Goal: Transaction & Acquisition: Purchase product/service

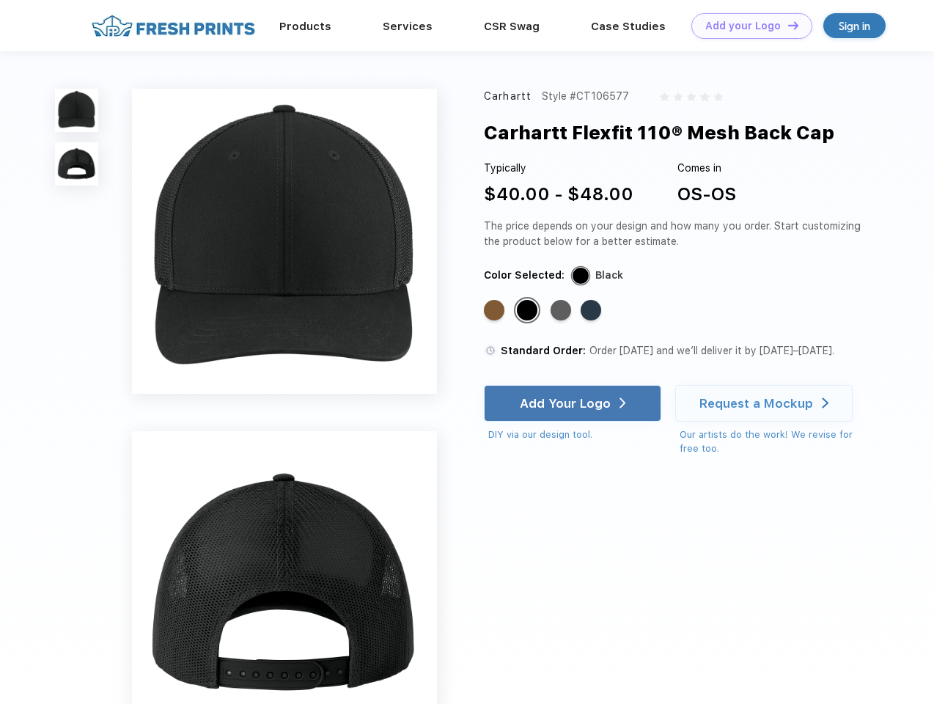
click at [746, 26] on link "Add your Logo Design Tool" at bounding box center [751, 26] width 121 height 26
click at [0, 0] on div "Design Tool" at bounding box center [0, 0] width 0 height 0
click at [787, 25] on link "Add your Logo Design Tool" at bounding box center [751, 26] width 121 height 26
click at [77, 110] on img at bounding box center [76, 110] width 43 height 43
click at [77, 164] on img at bounding box center [76, 163] width 43 height 43
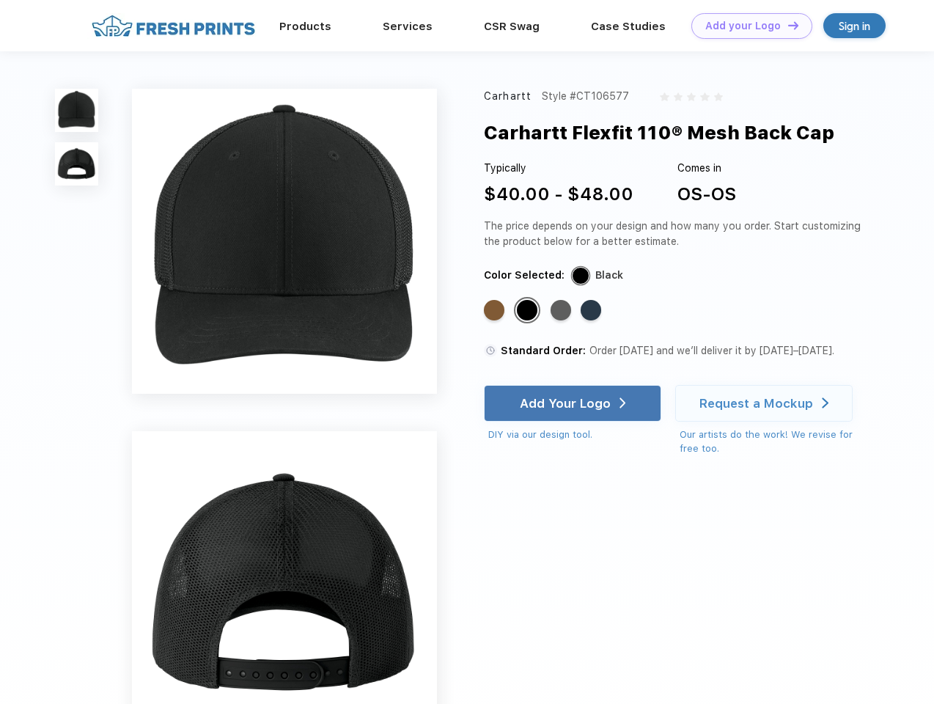
click at [496, 311] on div "Standard Color" at bounding box center [494, 310] width 21 height 21
click at [529, 311] on div "Standard Color" at bounding box center [527, 310] width 21 height 21
click at [562, 311] on div "Standard Color" at bounding box center [561, 310] width 21 height 21
click at [592, 311] on div "Standard Color" at bounding box center [591, 310] width 21 height 21
click at [574, 403] on div "Add Your Logo" at bounding box center [565, 403] width 91 height 15
